Goal: Communication & Community: Answer question/provide support

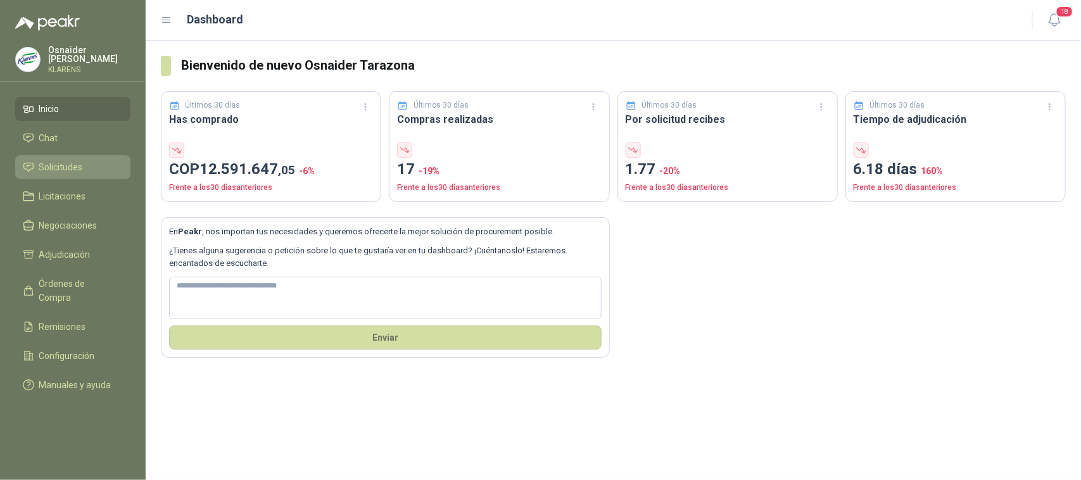
click at [65, 156] on link "Solicitudes" at bounding box center [72, 167] width 115 height 24
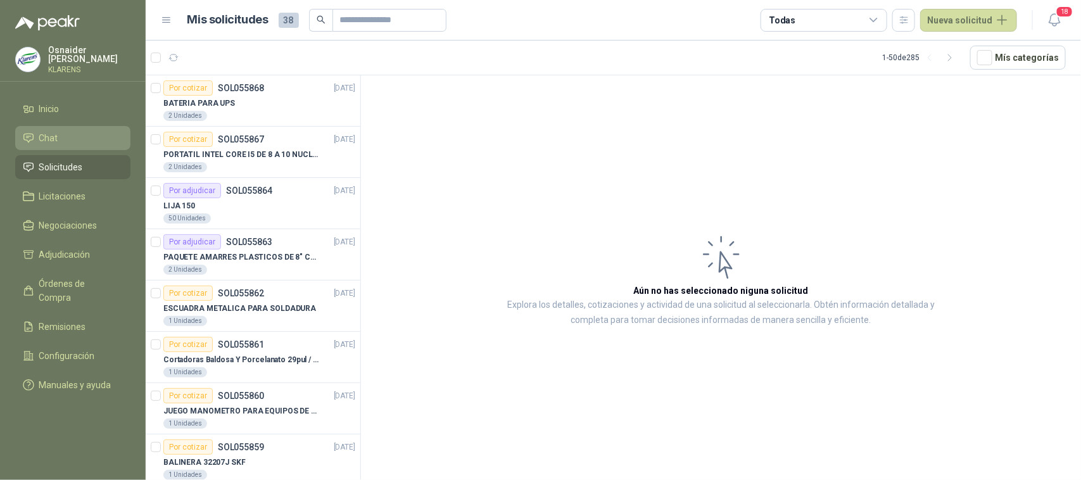
click at [92, 132] on li "Chat" at bounding box center [73, 138] width 100 height 14
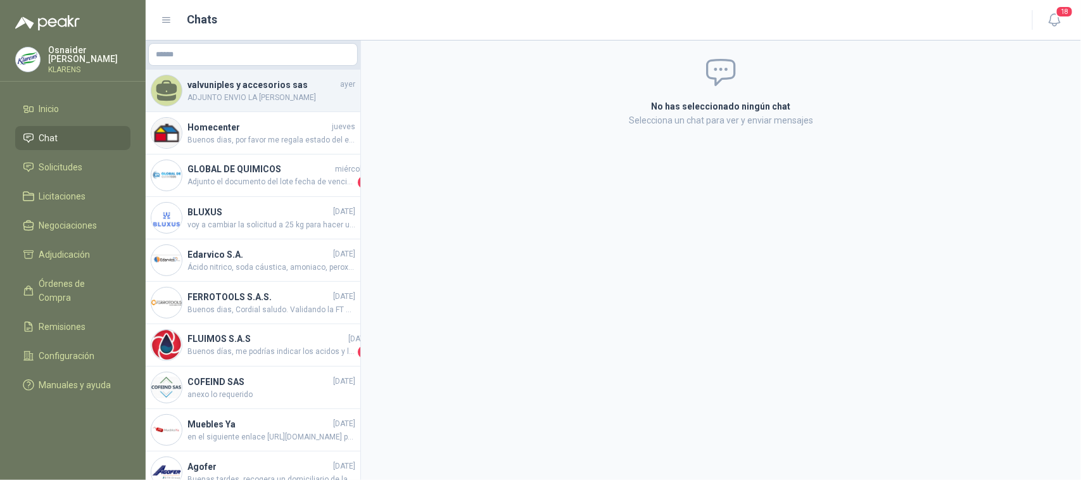
click at [270, 98] on span "ADJUNTO ENVIO LA [PERSON_NAME]" at bounding box center [271, 98] width 168 height 12
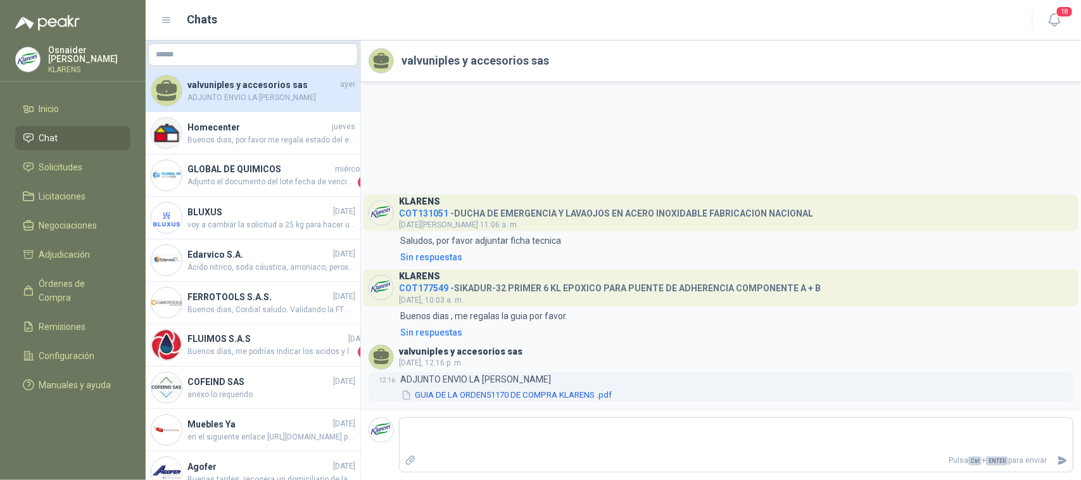
click at [526, 391] on button "GUIA DE LA ORDEN51170 DE COMPRA KLARENS .pdf" at bounding box center [506, 395] width 213 height 13
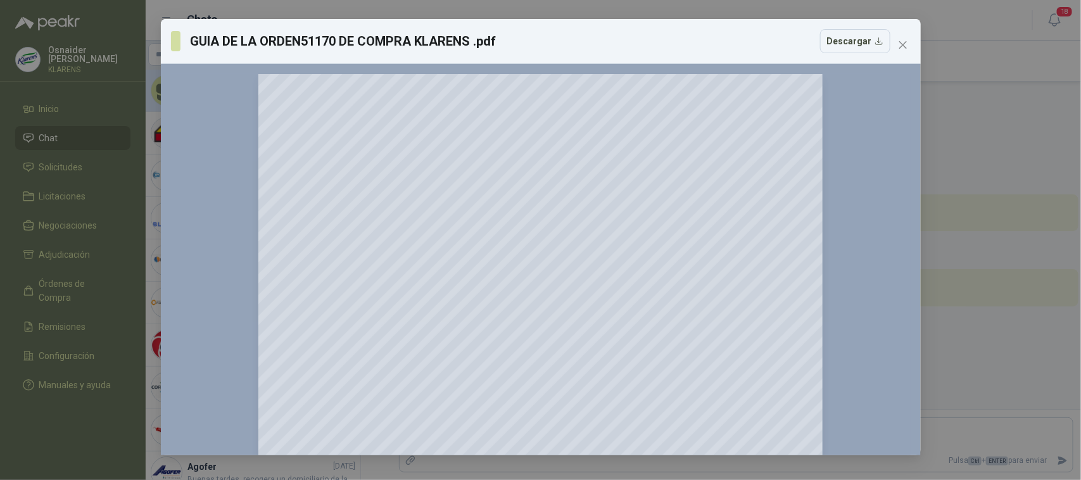
click at [49, 119] on div "GUIA DE LA ORDEN51170 DE COMPRA KLARENS .pdf Descargar 150 %" at bounding box center [540, 240] width 1081 height 480
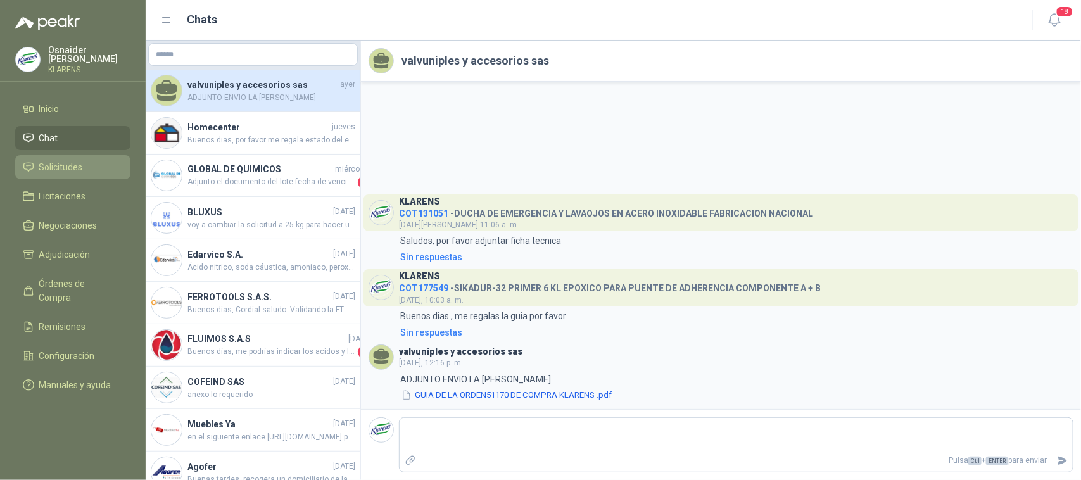
click at [115, 155] on link "Solicitudes" at bounding box center [72, 167] width 115 height 24
